Goal: Task Accomplishment & Management: Use online tool/utility

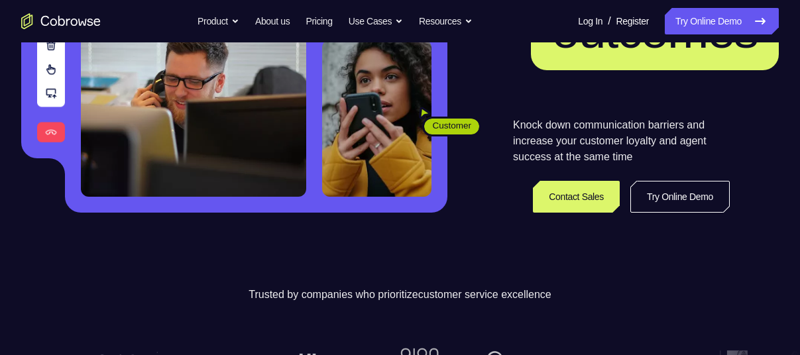
scroll to position [251, 0]
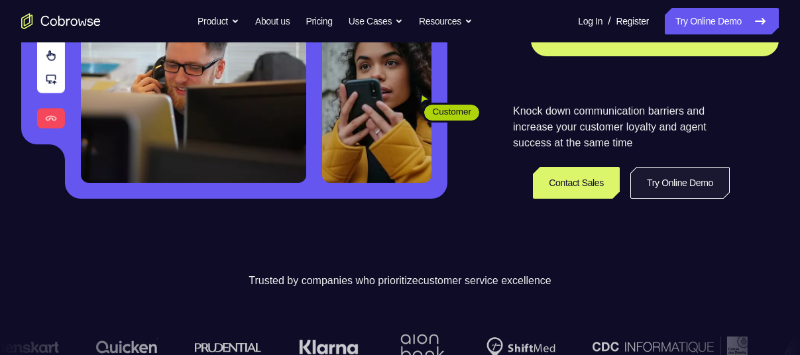
click at [668, 188] on link "Try Online Demo" at bounding box center [680, 183] width 99 height 32
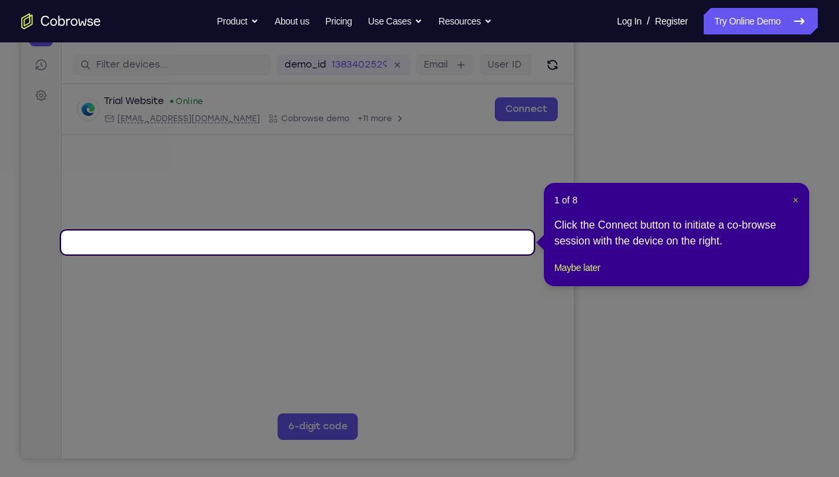
click at [794, 199] on span "×" at bounding box center [794, 200] width 5 height 11
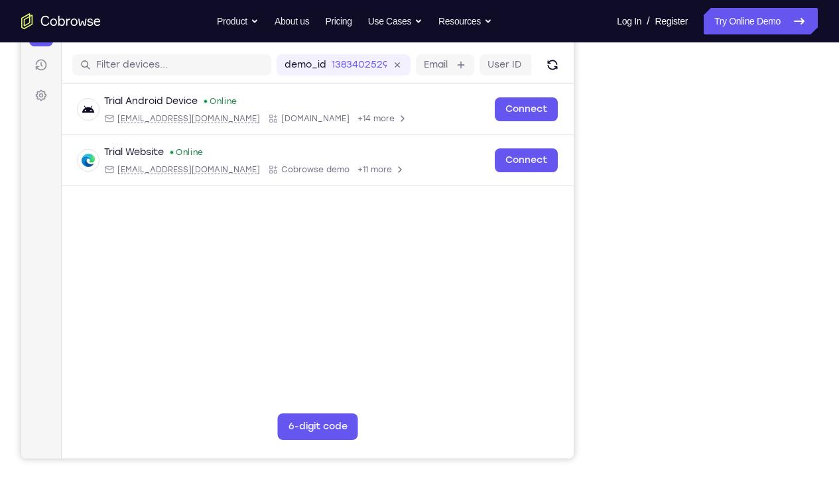
click at [796, 210] on div "Your Support Agent Your Customer Web iOS Android Next Steps We’d be happy to gi…" at bounding box center [419, 322] width 839 height 875
click at [790, 243] on div "Your Support Agent Your Customer Web iOS Android Next Steps We’d be happy to gi…" at bounding box center [419, 322] width 839 height 875
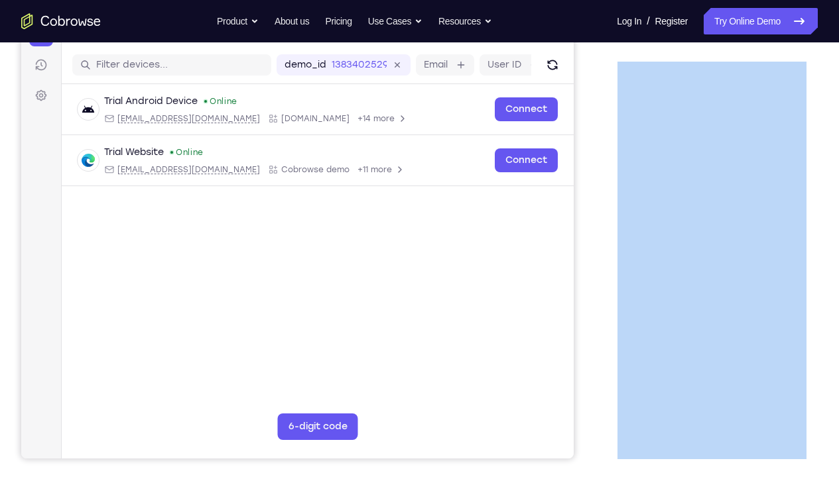
click at [790, 243] on div "Your Support Agent Your Customer Web iOS Android Next Steps We’d be happy to gi…" at bounding box center [419, 322] width 839 height 875
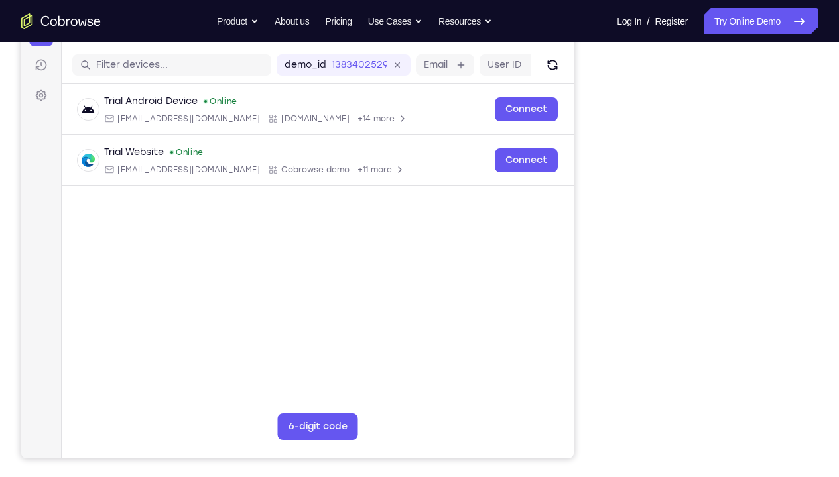
drag, startPoint x: 775, startPoint y: 267, endPoint x: 804, endPoint y: 245, distance: 36.4
click at [804, 245] on div "Your Support Agent Your Customer Web iOS Android Next Steps We’d be happy to gi…" at bounding box center [419, 322] width 839 height 875
click at [704, 21] on link "Try Online Demo" at bounding box center [761, 21] width 114 height 27
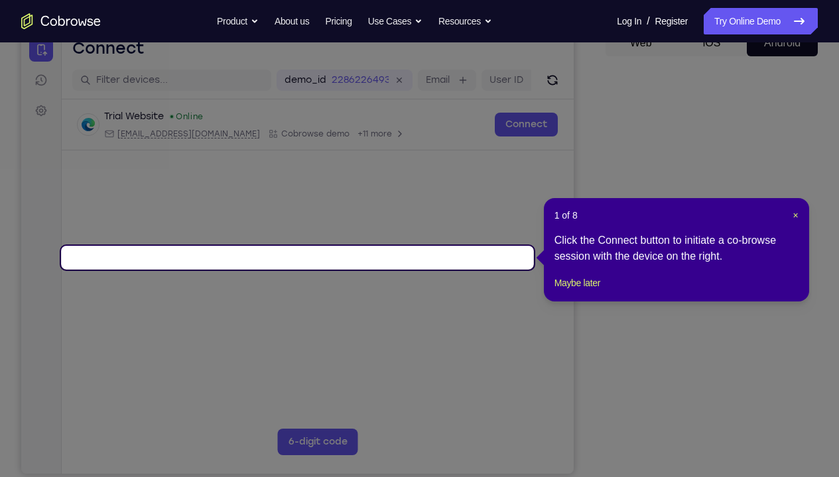
scroll to position [160, 0]
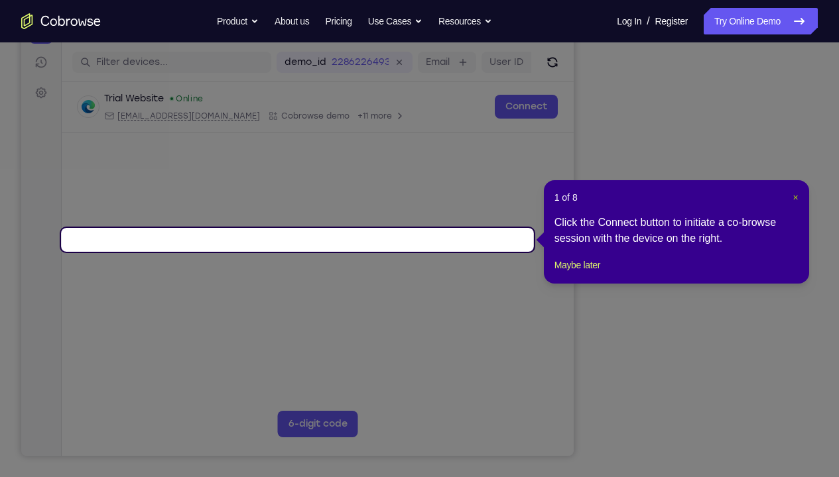
click at [793, 196] on span "×" at bounding box center [794, 197] width 5 height 11
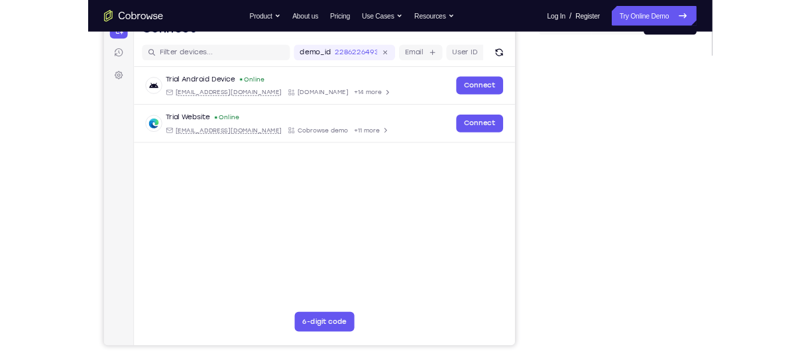
scroll to position [152, 0]
